Goal: Complete application form

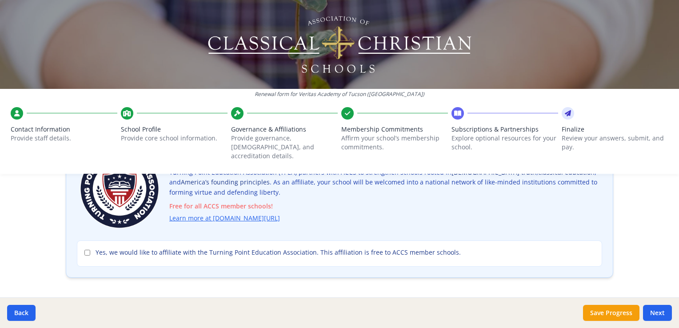
scroll to position [88, 0]
click at [84, 250] on input "Yes, we would like to affiliate with the Turning Point Education Association. T…" at bounding box center [87, 253] width 6 height 6
checkbox input "true"
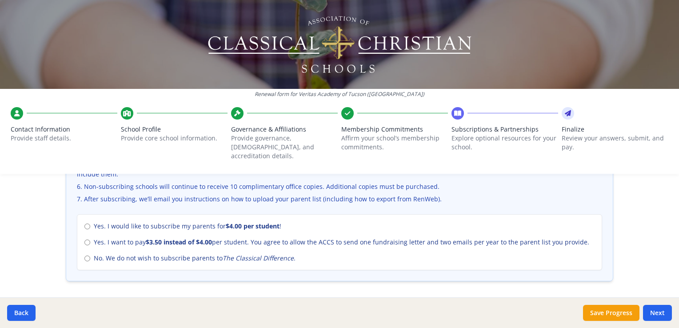
scroll to position [379, 0]
click at [79, 248] on div "Yes. I would like to subscribe my parents for $4.00 per student ! Yes. I want t…" at bounding box center [339, 241] width 525 height 56
click at [85, 254] on input "No. We do not wish to subscribe parents to The Classical Difference ." at bounding box center [87, 257] width 6 height 6
radio input "true"
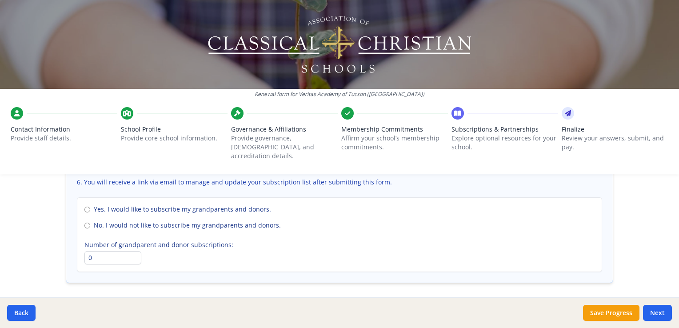
scroll to position [664, 0]
click at [84, 221] on input "No. I would not like to subscribe my grandparents and donors." at bounding box center [87, 224] width 6 height 6
radio input "true"
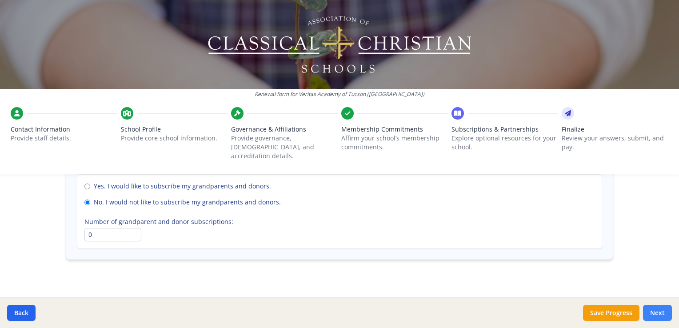
click at [654, 307] on button "Next" at bounding box center [657, 313] width 29 height 16
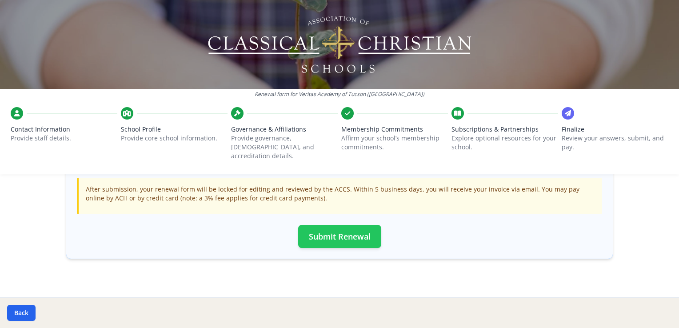
click at [365, 225] on button "Submit Renewal" at bounding box center [339, 236] width 83 height 23
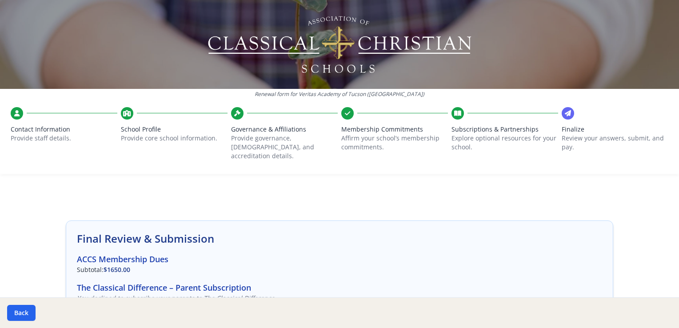
scroll to position [0, 0]
